Goal: Information Seeking & Learning: Learn about a topic

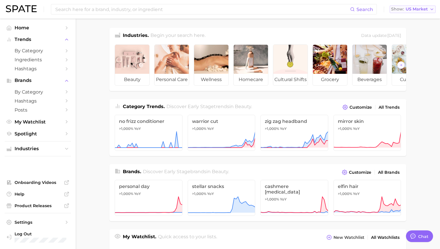
click at [426, 8] on span "US Market" at bounding box center [416, 9] width 22 height 3
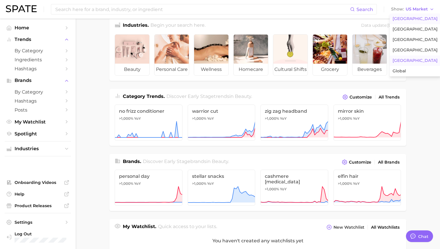
scroll to position [4, 0]
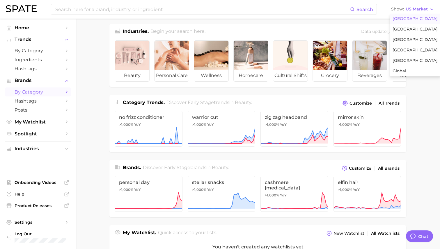
click at [40, 91] on span "by Category" at bounding box center [38, 92] width 47 height 6
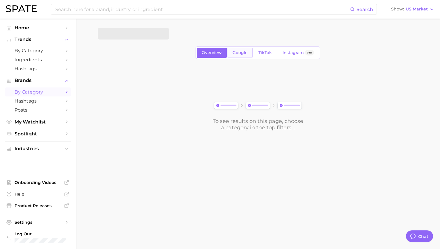
click at [238, 48] on link "Google" at bounding box center [239, 53] width 25 height 10
click at [148, 28] on main "1. Choose Category Overview Google TikTok Instagram Beta To see results on this…" at bounding box center [258, 89] width 364 height 141
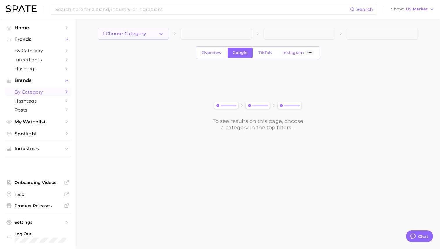
click at [138, 35] on span "1. Choose Category" at bounding box center [124, 33] width 43 height 5
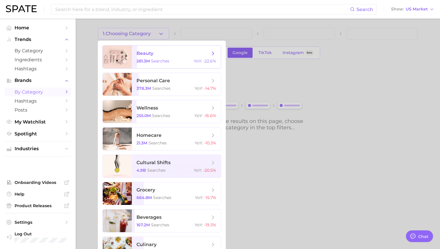
click at [142, 54] on span "beauty" at bounding box center [144, 54] width 17 height 6
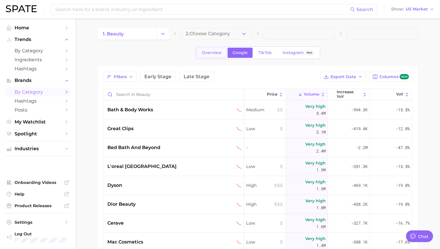
type textarea "x"
click at [155, 30] on link "1. beauty" at bounding box center [127, 34] width 59 height 12
click at [161, 31] on icon "Change Category" at bounding box center [163, 34] width 6 height 6
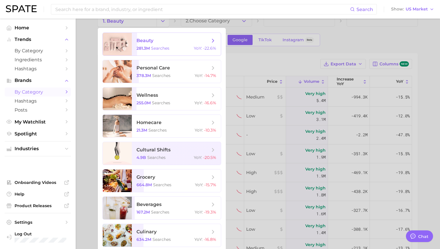
scroll to position [15, 0]
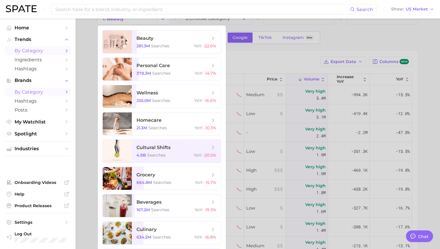
click at [35, 47] on link "by Category" at bounding box center [38, 50] width 66 height 9
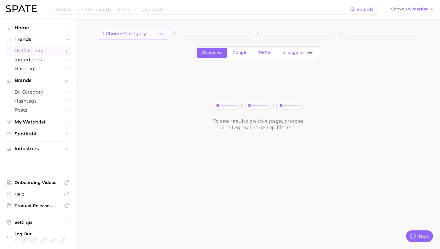
click at [130, 32] on span "1. Choose Category" at bounding box center [124, 33] width 43 height 5
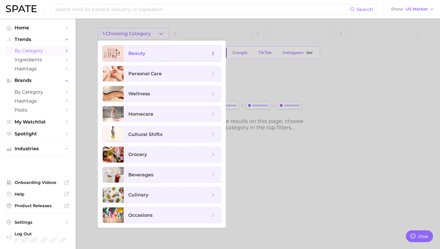
click at [140, 49] on span "beauty" at bounding box center [172, 54] width 97 height 16
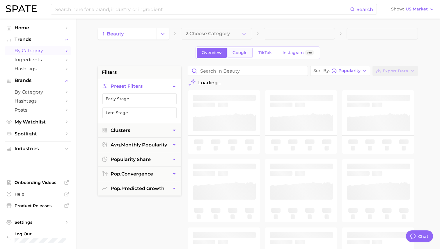
click at [233, 51] on span "Google" at bounding box center [239, 52] width 15 height 5
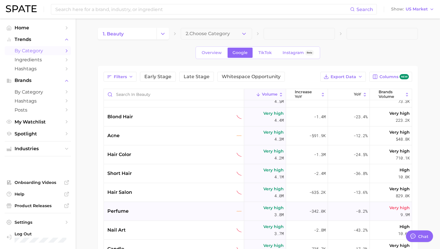
scroll to position [143, 0]
